Goal: Find specific page/section: Find specific page/section

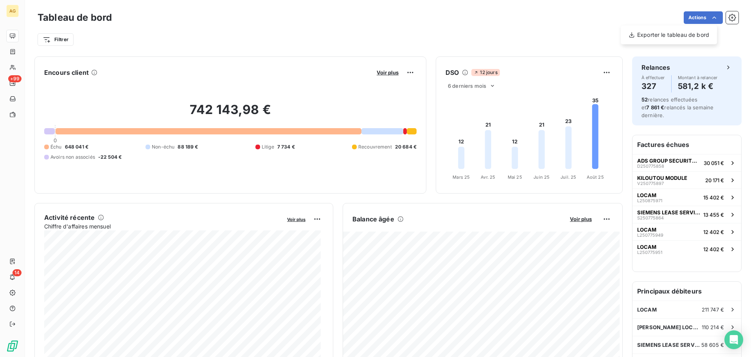
click at [641, 11] on html "AG +99 14 Tableau de bord Actions Exporter le tableau de bord Filtrer Encours c…" at bounding box center [375, 178] width 751 height 357
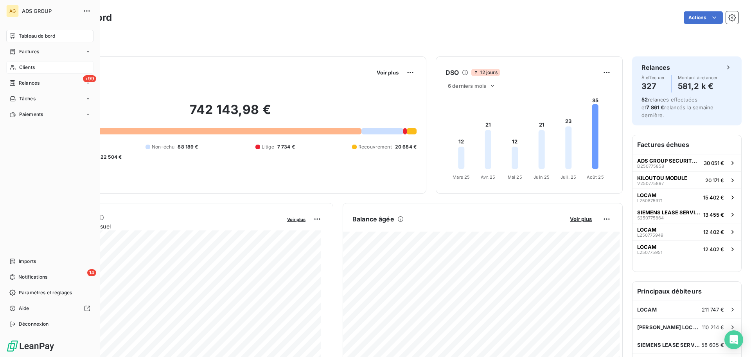
click at [23, 65] on span "Clients" at bounding box center [27, 67] width 16 height 7
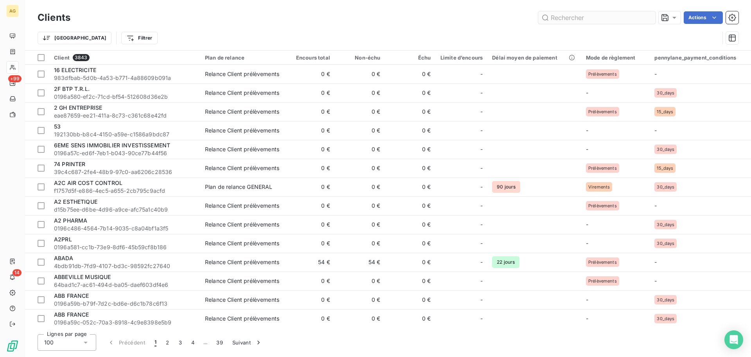
click at [597, 19] on input "text" at bounding box center [597, 17] width 117 height 13
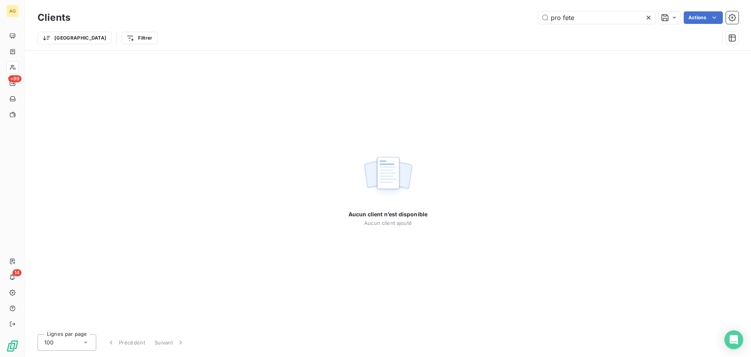
drag, startPoint x: 579, startPoint y: 18, endPoint x: 535, endPoint y: 18, distance: 43.4
click at [535, 18] on div "pro fete Actions" at bounding box center [409, 17] width 659 height 13
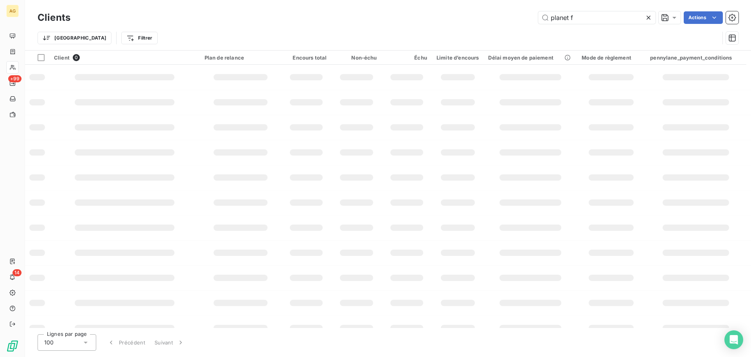
type input "planet fe"
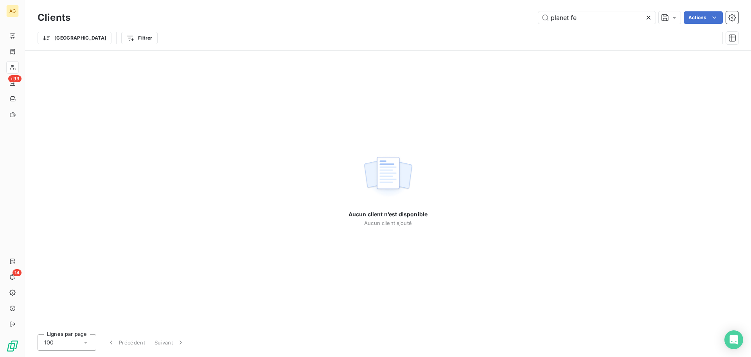
drag, startPoint x: 589, startPoint y: 17, endPoint x: 536, endPoint y: 17, distance: 53.6
click at [536, 17] on div "planet fe Actions" at bounding box center [409, 17] width 659 height 13
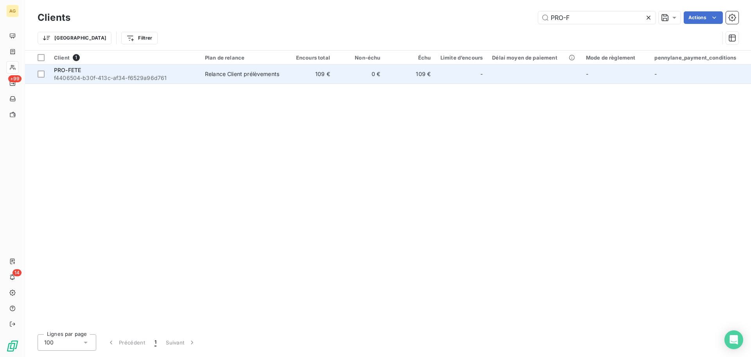
type input "PRO-F"
click at [112, 77] on span "f4406504-b30f-413c-af34-f6529a96d761" at bounding box center [125, 78] width 142 height 8
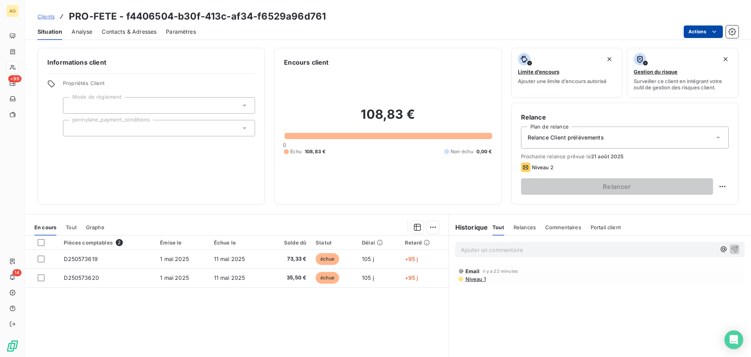
click at [695, 30] on html "AG +99 14 Clients PRO-FETE - f4406504-b30f-413c-af34-f6529a96d761 Situation Ana…" at bounding box center [375, 178] width 751 height 357
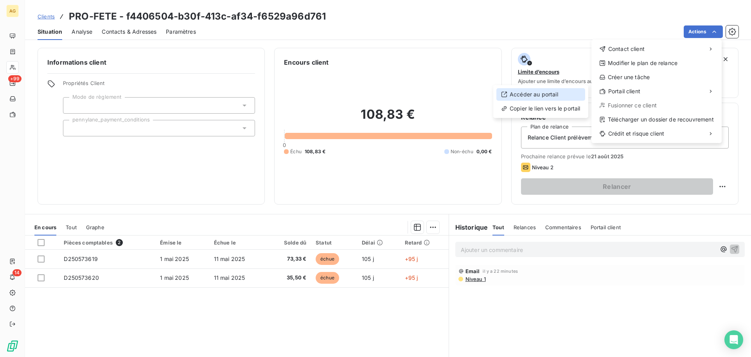
click at [537, 95] on div "Accéder au portail" at bounding box center [541, 94] width 89 height 13
